Goal: Book appointment/travel/reservation

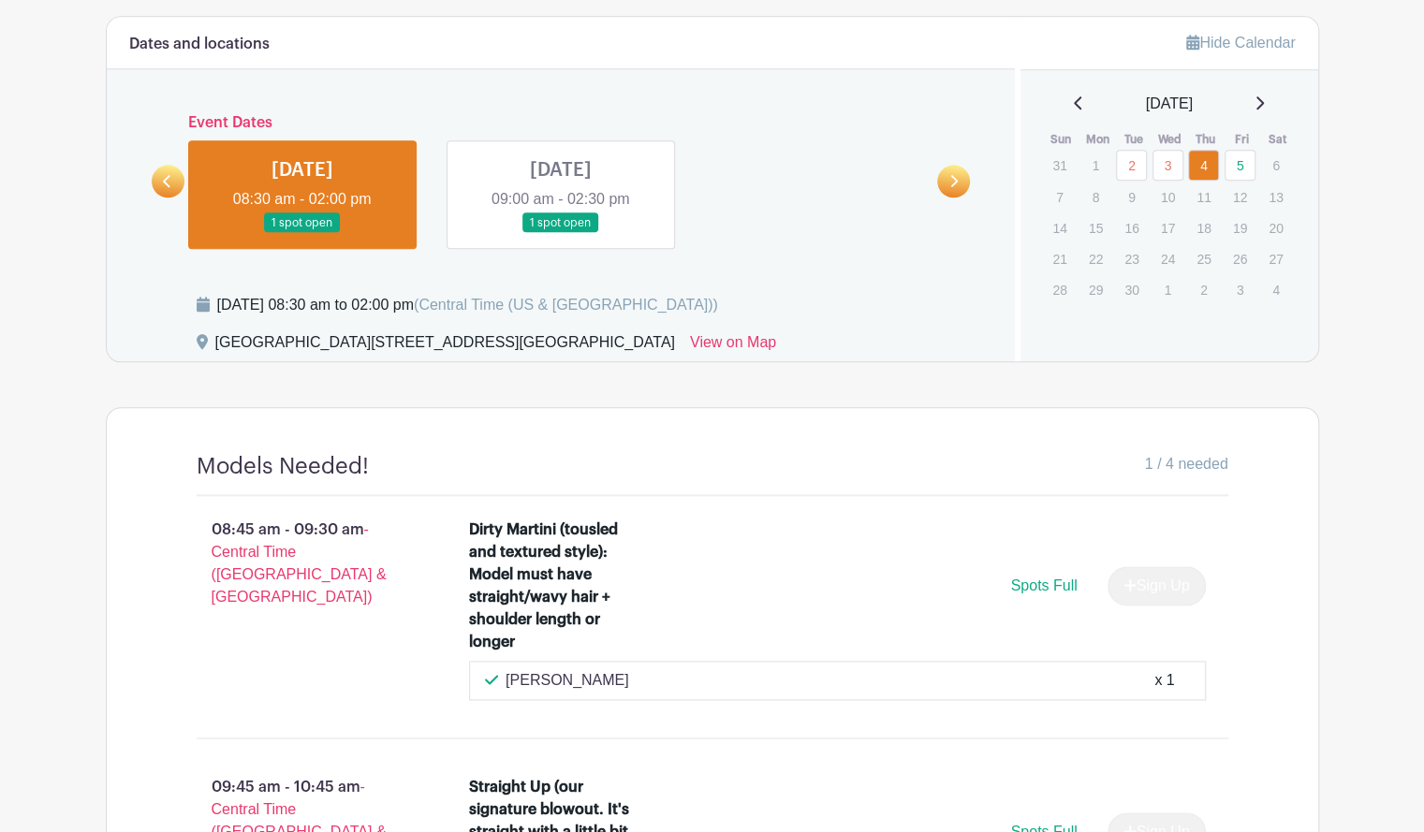
scroll to position [1185, 0]
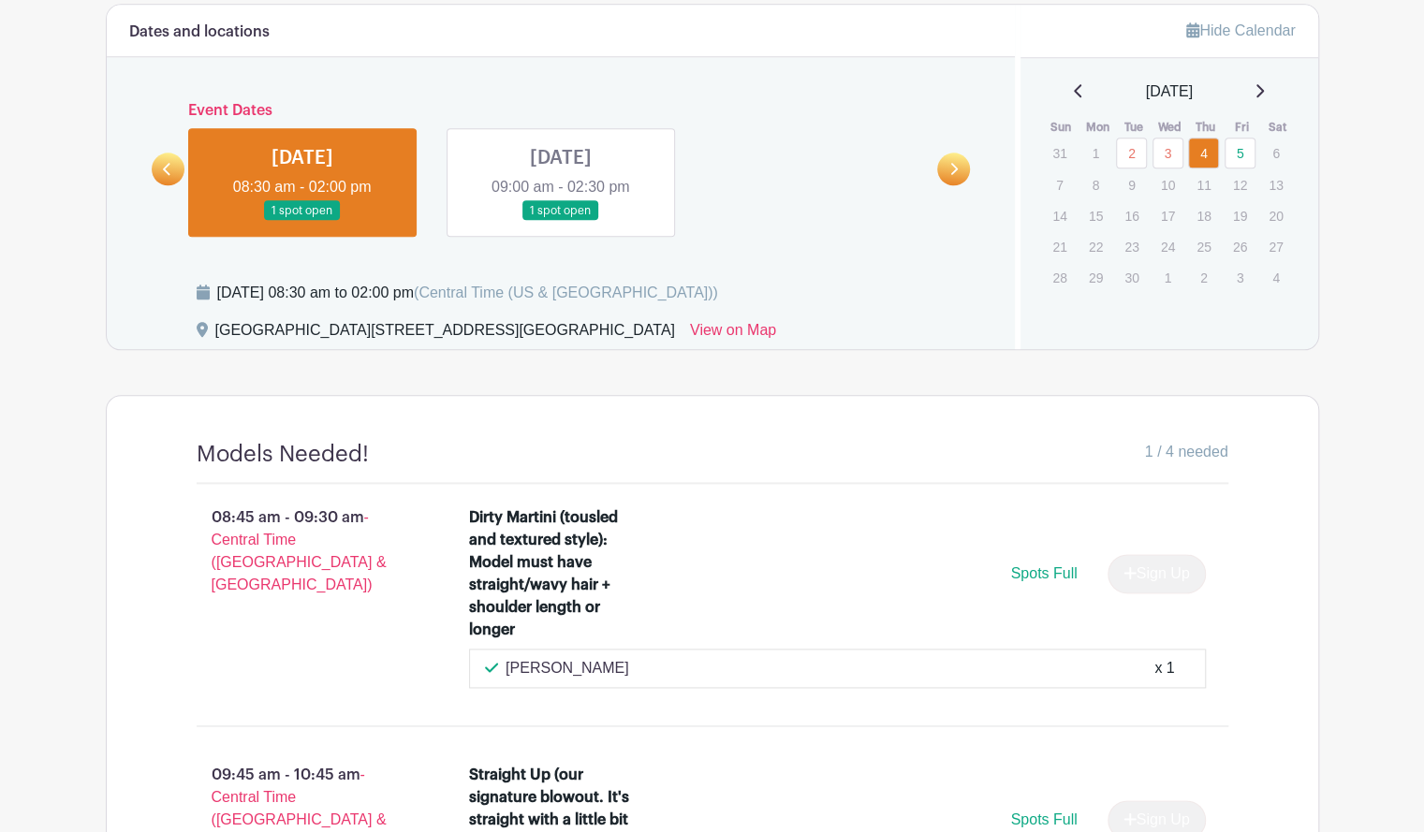
click at [169, 171] on icon at bounding box center [167, 169] width 8 height 14
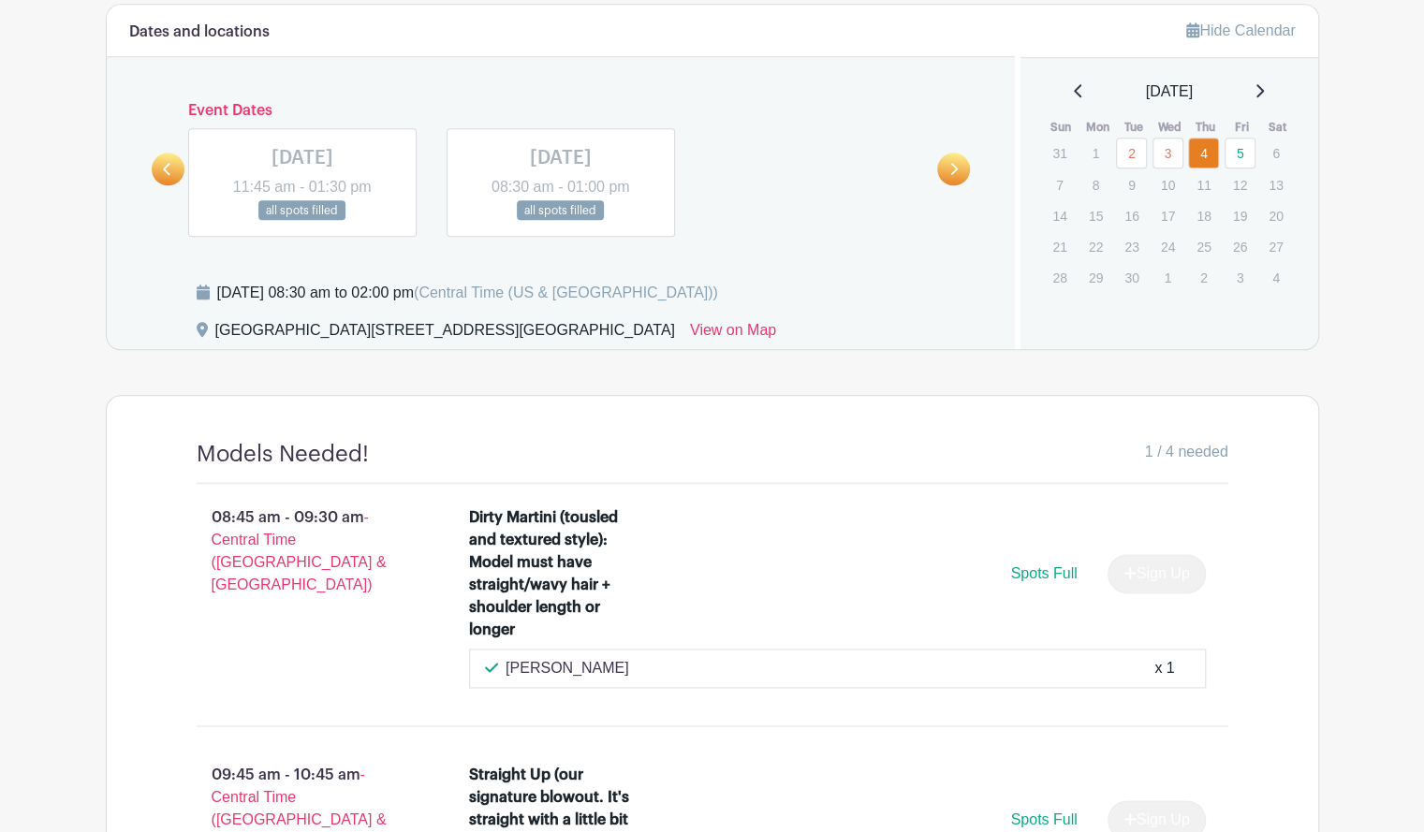
click at [940, 164] on link at bounding box center [953, 169] width 33 height 33
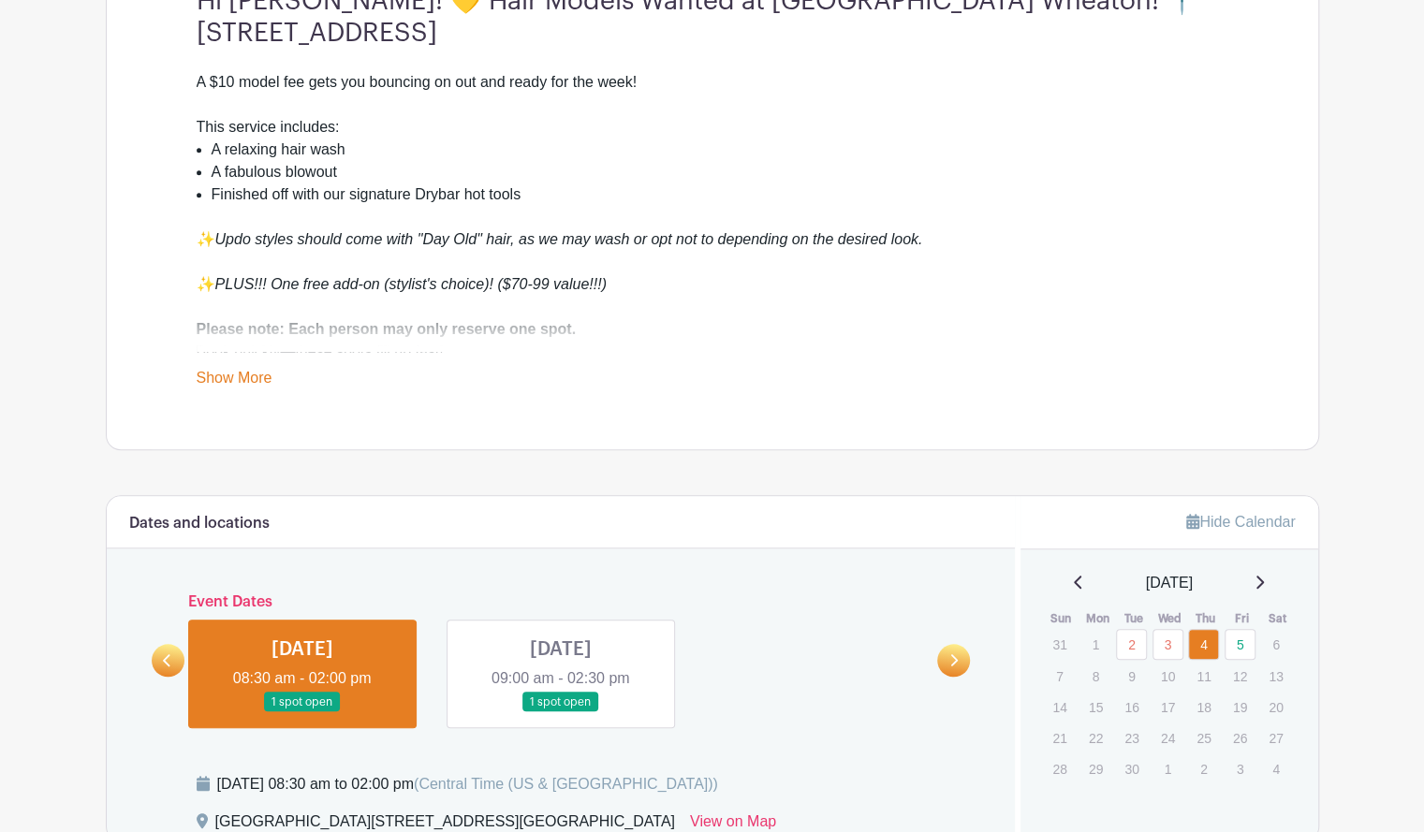
scroll to position [700, 0]
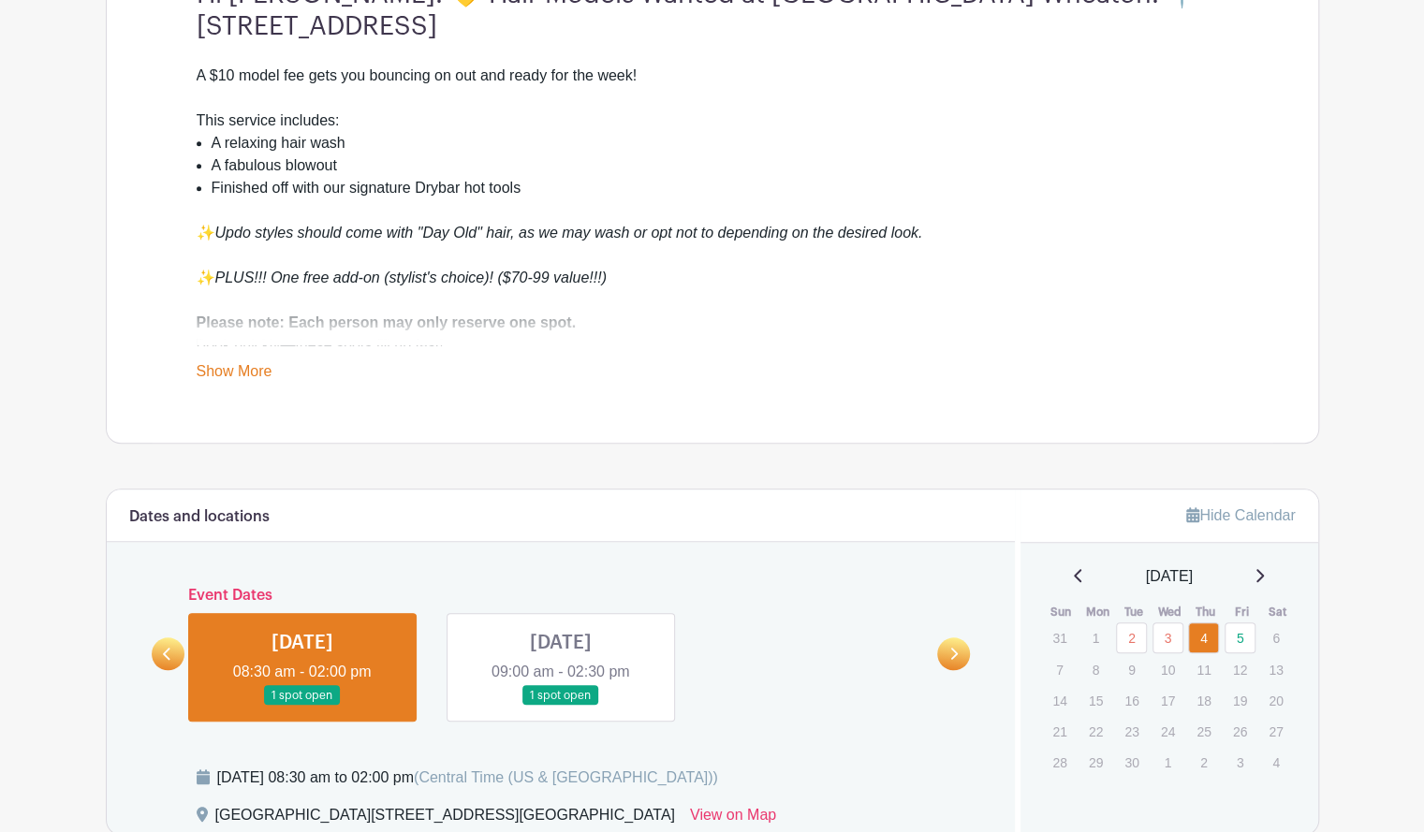
click at [561, 706] on link at bounding box center [561, 706] width 0 height 0
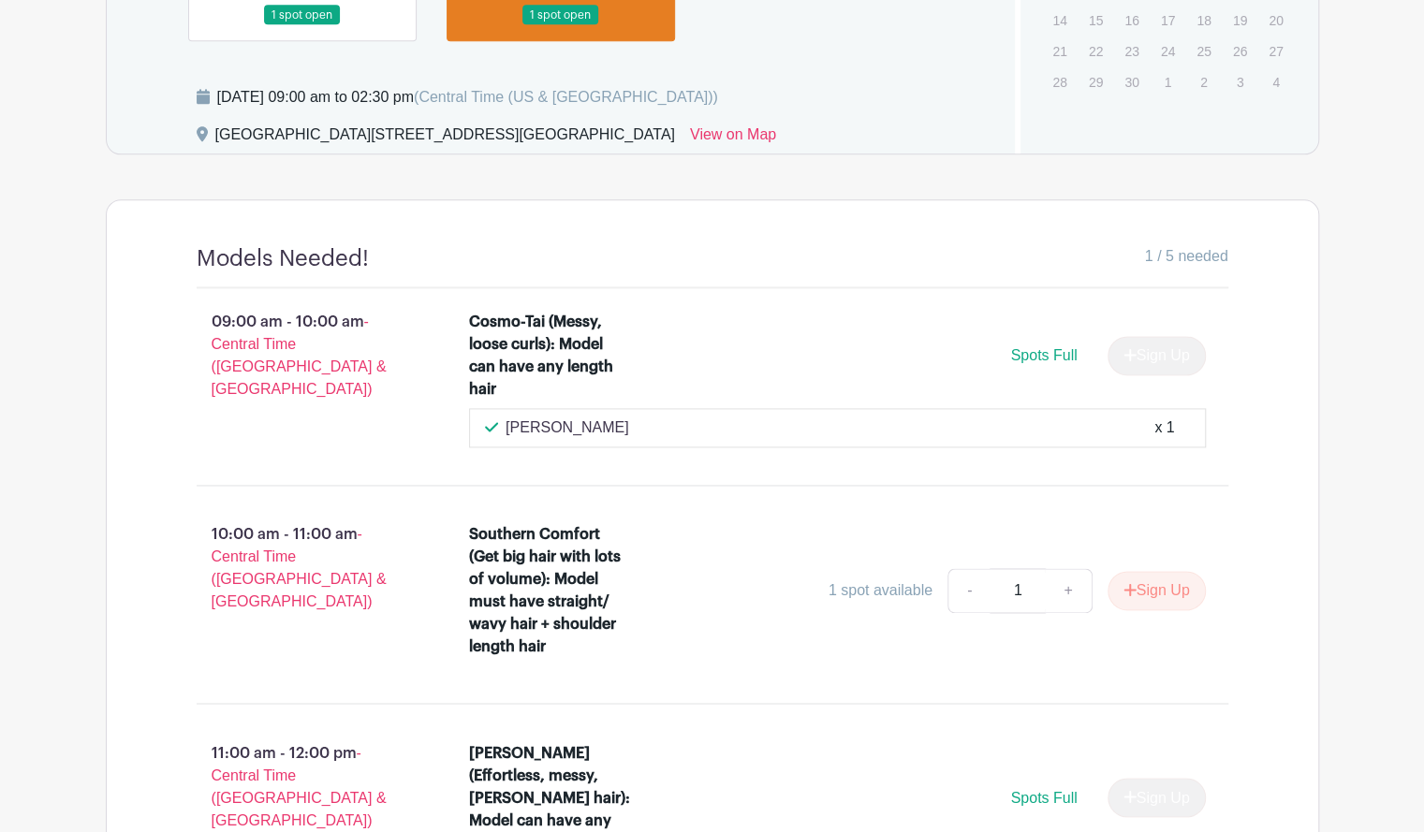
scroll to position [1419, 0]
